Goal: Task Accomplishment & Management: Manage account settings

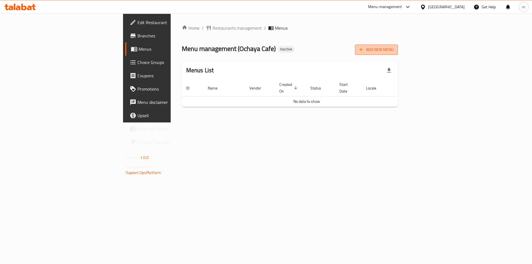
click at [394, 47] on span "Add New Menu" at bounding box center [377, 49] width 34 height 7
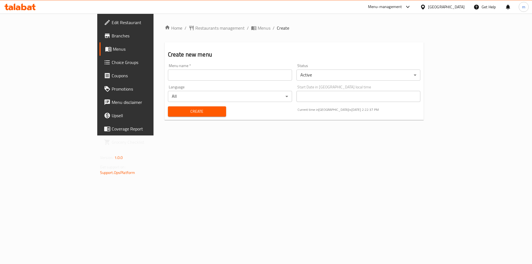
click at [113, 46] on span "Menus" at bounding box center [147, 49] width 69 height 7
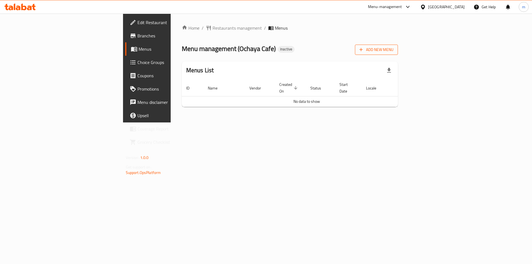
click at [394, 50] on span "Add New Menu" at bounding box center [377, 49] width 34 height 7
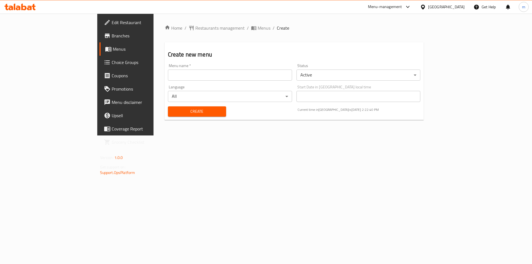
click at [168, 78] on input "text" at bounding box center [230, 75] width 124 height 11
type input "15/10"
click at [172, 112] on span "Create" at bounding box center [196, 111] width 49 height 7
click at [113, 48] on span "Menus" at bounding box center [147, 49] width 69 height 7
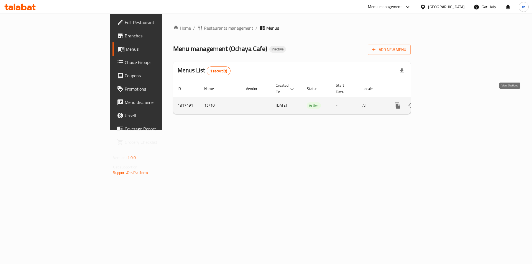
click at [441, 102] on icon "enhanced table" at bounding box center [437, 105] width 7 height 7
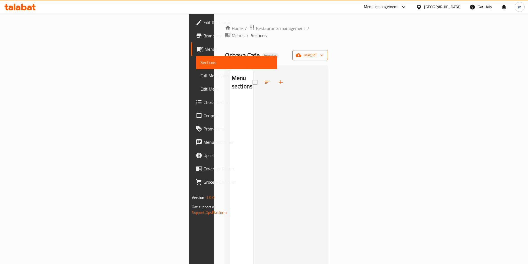
click at [324, 52] on span "import" at bounding box center [310, 55] width 27 height 7
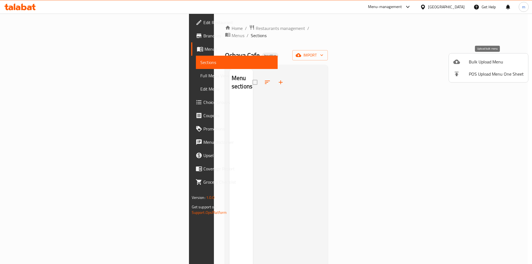
click at [470, 57] on li "Bulk Upload Menu" at bounding box center [488, 62] width 79 height 12
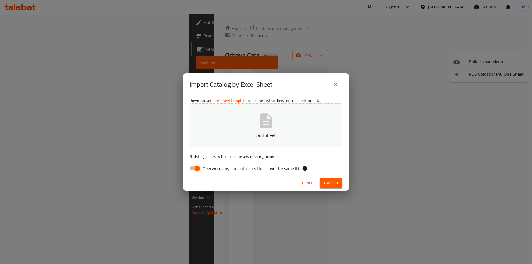
click at [195, 173] on input "Overwrite any current items that have the same ID." at bounding box center [198, 168] width 32 height 11
checkbox input "false"
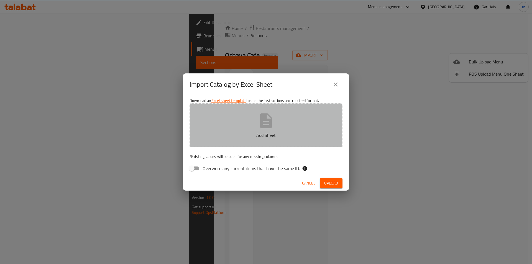
click at [224, 131] on button "Add Sheet" at bounding box center [266, 125] width 153 height 44
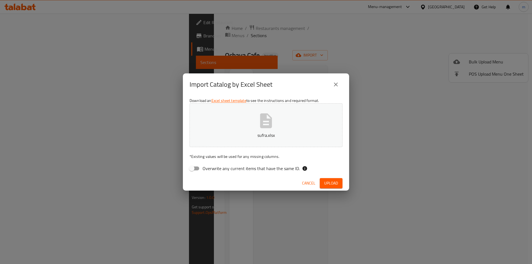
click at [326, 180] on span "Upload" at bounding box center [331, 183] width 14 height 7
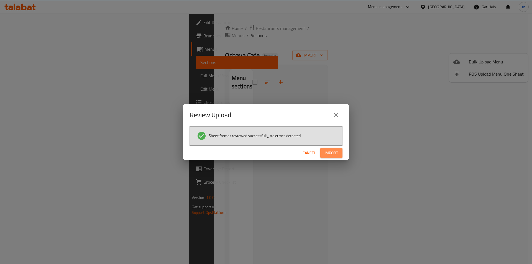
click at [334, 150] on span "Import" at bounding box center [331, 153] width 13 height 7
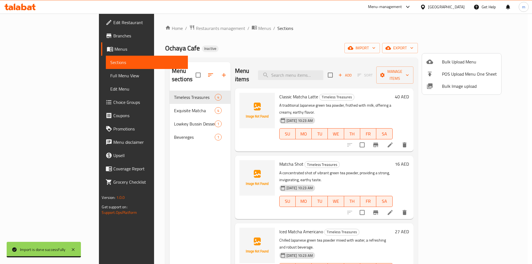
click at [137, 132] on div at bounding box center [266, 132] width 532 height 264
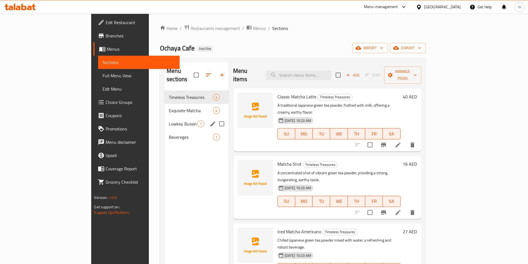
click at [169, 121] on span "Lowkey Bussin Desserts" at bounding box center [183, 124] width 28 height 7
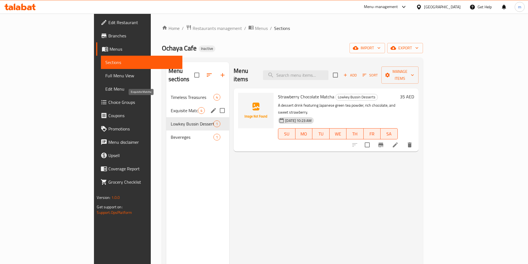
click at [171, 107] on span "Exquisite Matcha" at bounding box center [184, 110] width 27 height 7
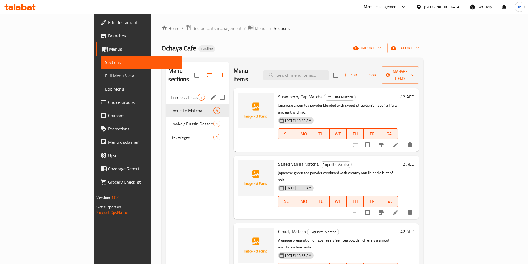
click at [171, 94] on span "Timeless Treasures" at bounding box center [183, 97] width 27 height 7
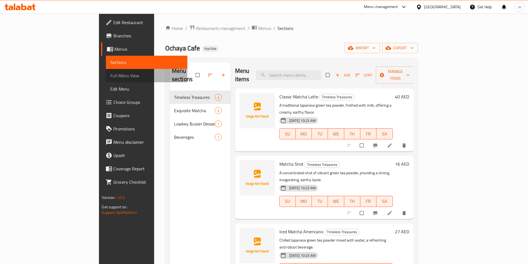
click at [110, 76] on span "Full Menu View" at bounding box center [146, 75] width 72 height 7
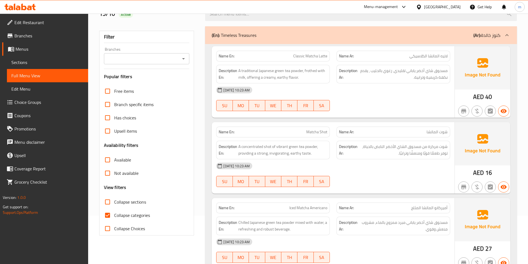
scroll to position [83, 0]
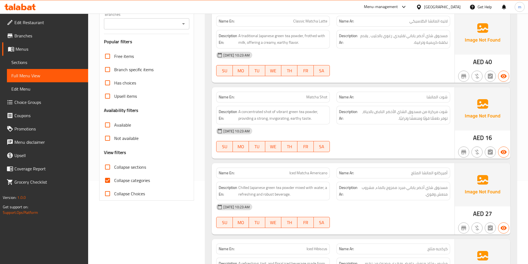
click at [108, 181] on input "Collapse categories" at bounding box center [107, 180] width 13 height 13
checkbox input "false"
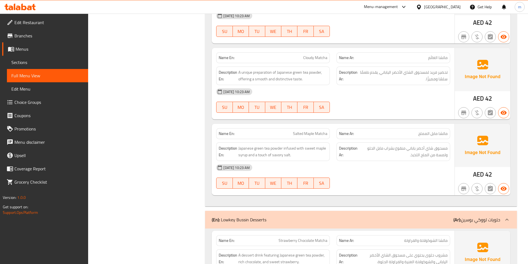
scroll to position [0, 0]
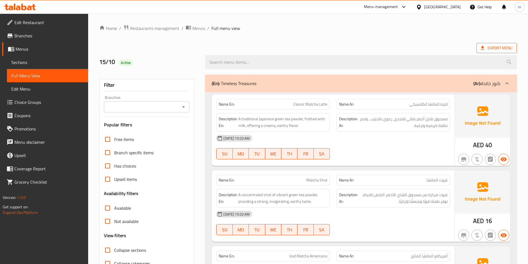
click at [499, 48] on span "Export Menu" at bounding box center [497, 48] width 32 height 7
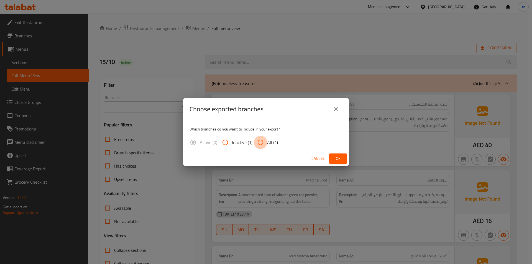
drag, startPoint x: 256, startPoint y: 142, endPoint x: 307, endPoint y: 149, distance: 50.9
click at [257, 142] on input "All (1)" at bounding box center [260, 142] width 13 height 13
radio input "true"
click at [334, 157] on span "Ok" at bounding box center [338, 158] width 9 height 7
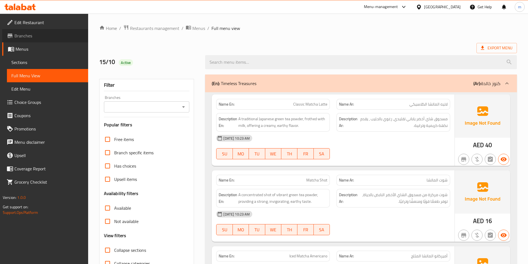
click at [32, 33] on span "Branches" at bounding box center [48, 35] width 69 height 7
